Goal: Find specific fact: Find specific fact

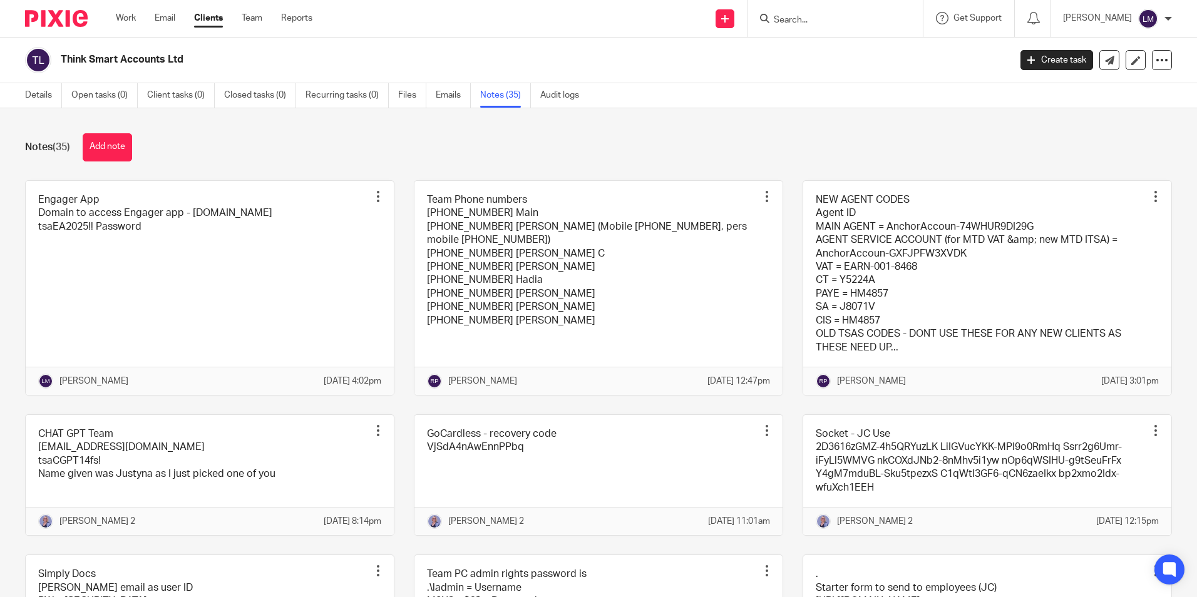
click at [796, 16] on input "Search" at bounding box center [829, 20] width 113 height 11
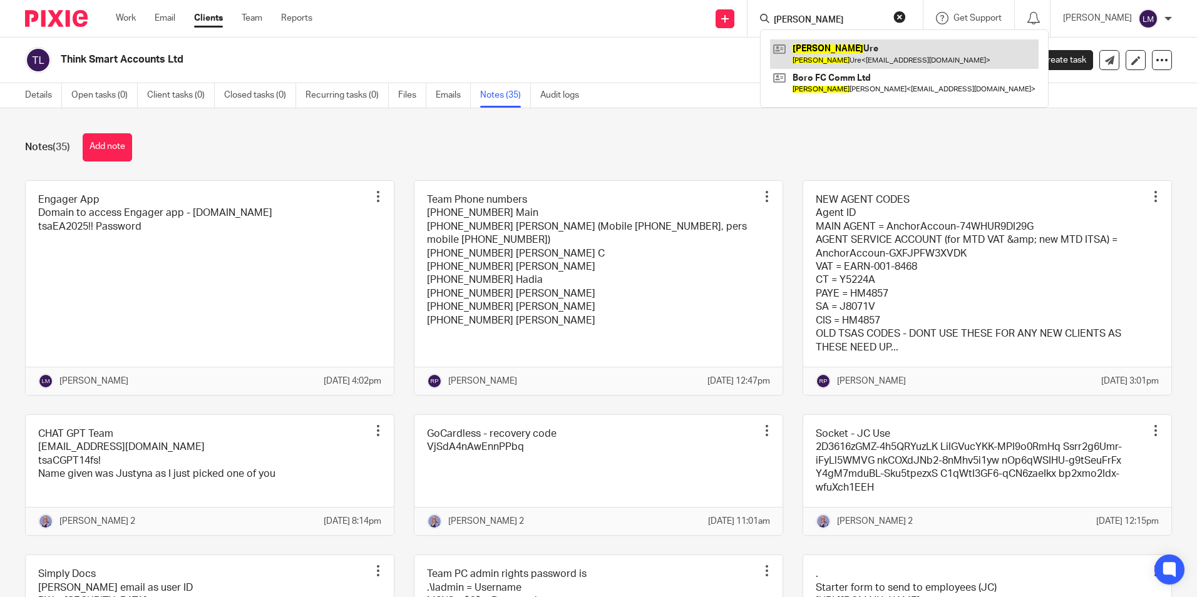
type input "lorraine"
click at [859, 52] on link at bounding box center [904, 53] width 269 height 29
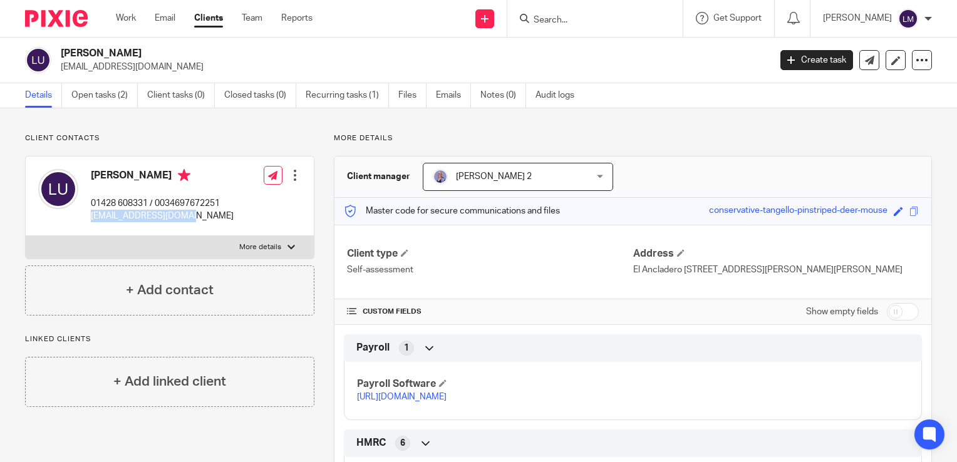
drag, startPoint x: 183, startPoint y: 217, endPoint x: 89, endPoint y: 217, distance: 93.9
click at [89, 217] on div "[PERSON_NAME] 01428 608331 / 0034697672251 [EMAIL_ADDRESS][DOMAIN_NAME]" at bounding box center [135, 196] width 195 height 66
copy p "[EMAIL_ADDRESS][DOMAIN_NAME]"
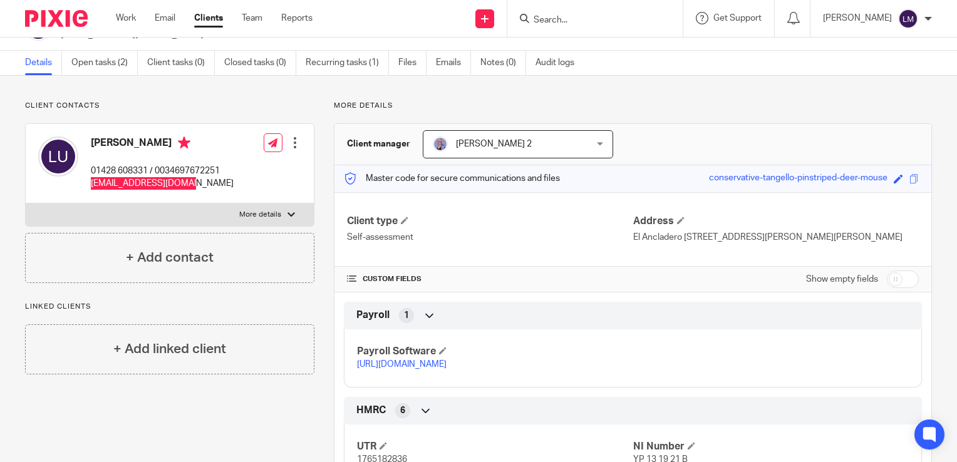
scroll to position [63, 0]
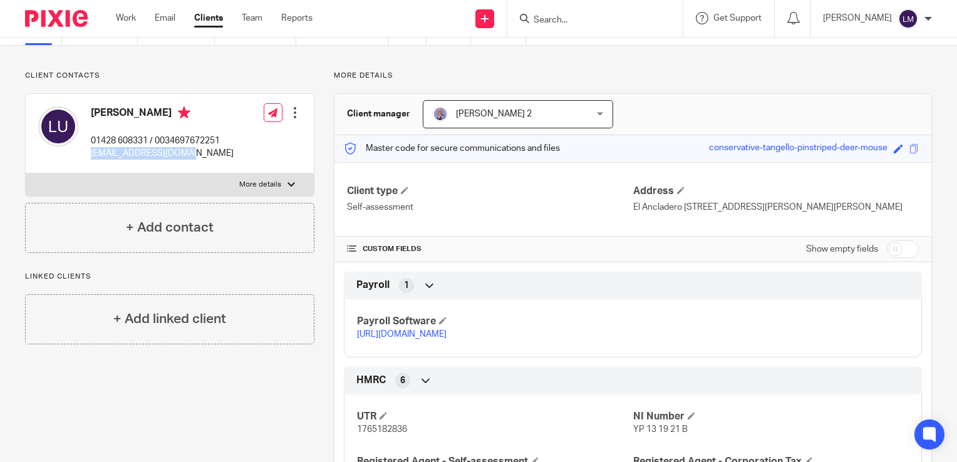
drag, startPoint x: 824, startPoint y: 206, endPoint x: 627, endPoint y: 207, distance: 196.6
click at [633, 207] on p "El Ancladero [STREET_ADDRESS][PERSON_NAME][PERSON_NAME]" at bounding box center [776, 207] width 286 height 13
copy p "El Ancladero Carrer Xaloc 11 Santa [PERSON_NAME] [PERSON_NAME]"
